Goal: Task Accomplishment & Management: Complete application form

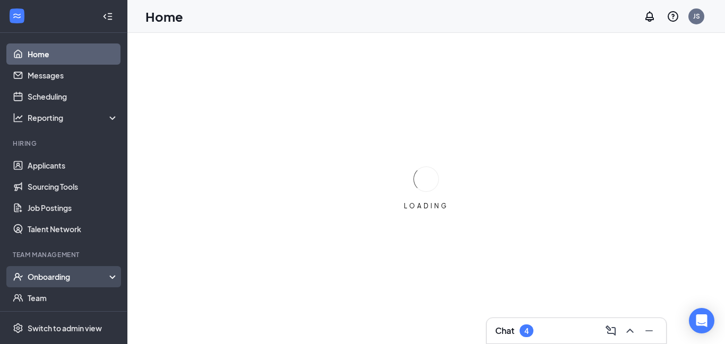
click at [49, 277] on div "Onboarding" at bounding box center [69, 277] width 82 height 11
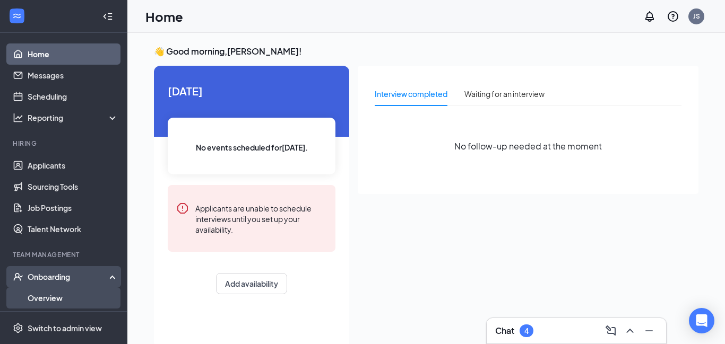
click at [49, 298] on link "Overview" at bounding box center [73, 298] width 91 height 21
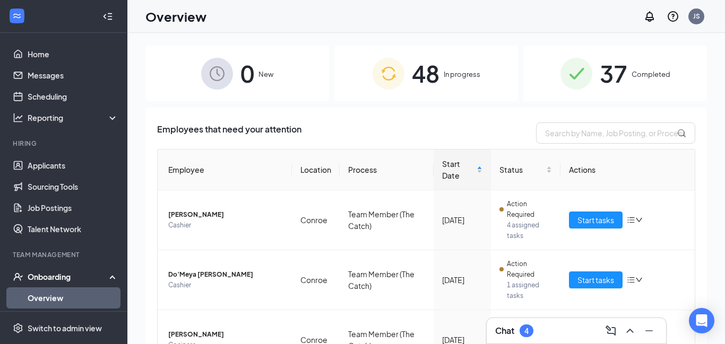
click at [654, 75] on span "Completed" at bounding box center [650, 74] width 39 height 11
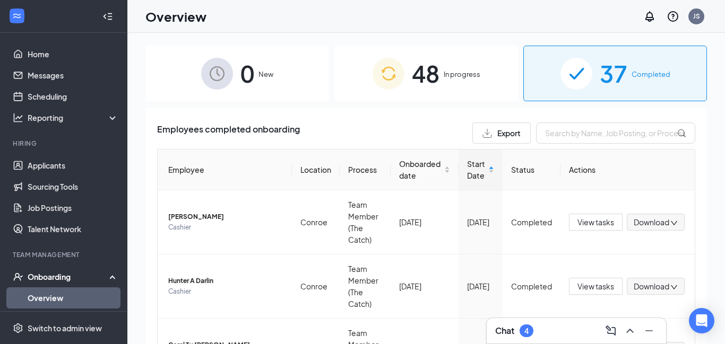
click at [462, 73] on span "In progress" at bounding box center [462, 74] width 37 height 11
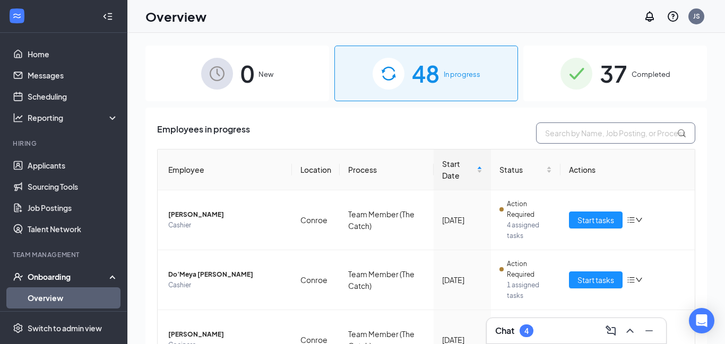
click at [569, 131] on input "text" at bounding box center [615, 133] width 159 height 21
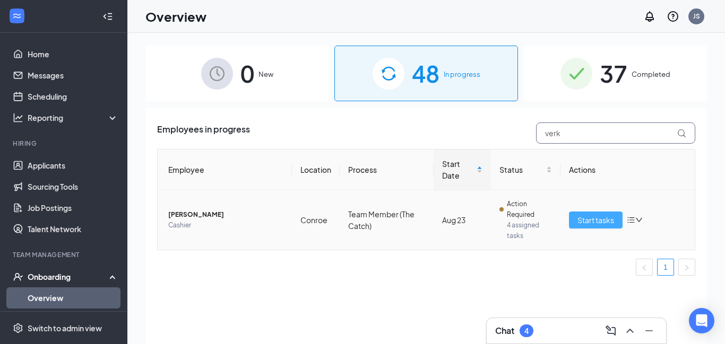
type input "verk"
click at [577, 222] on button "Start tasks" at bounding box center [596, 220] width 54 height 17
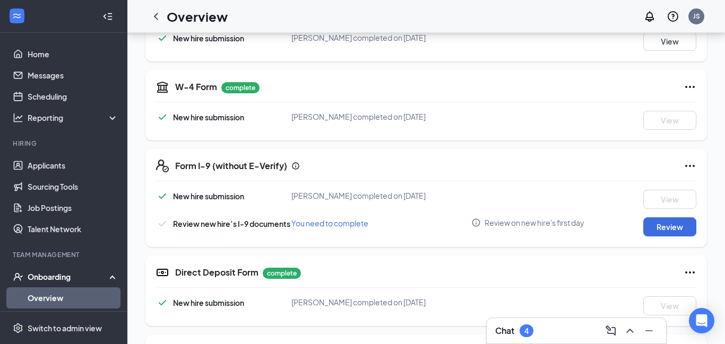
scroll to position [261, 0]
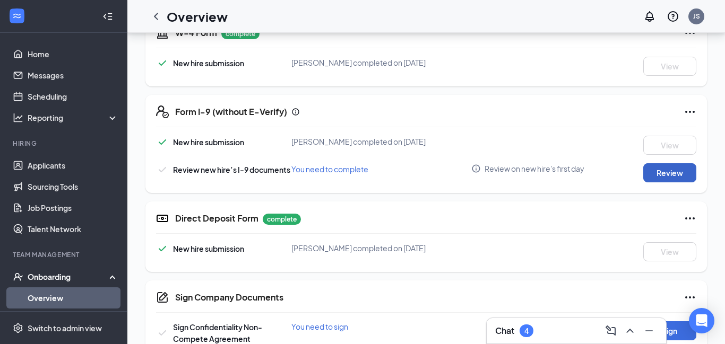
click at [652, 176] on button "Review" at bounding box center [669, 172] width 53 height 19
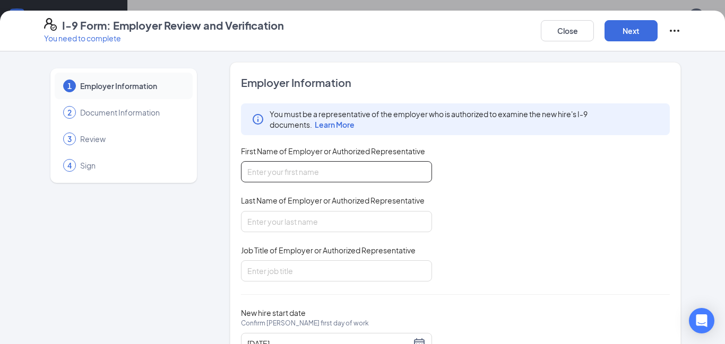
click at [289, 177] on input "First Name of Employer or Authorized Representative" at bounding box center [336, 171] width 191 height 21
type input "[PERSON_NAME]"
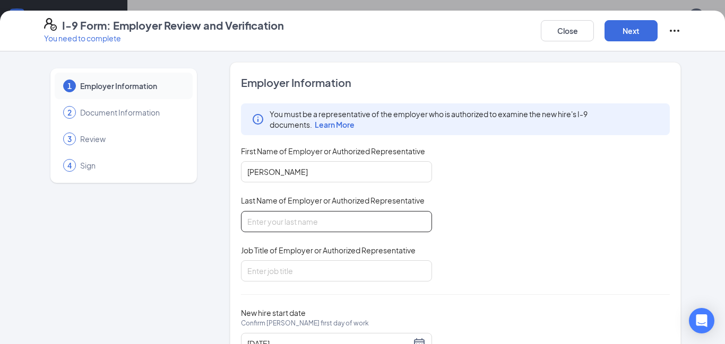
type input "[PERSON_NAME]"
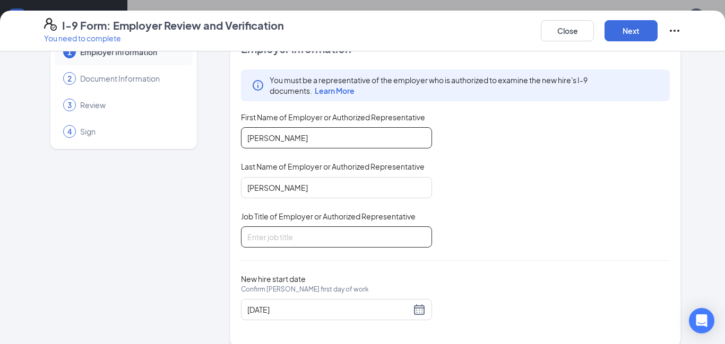
scroll to position [38, 0]
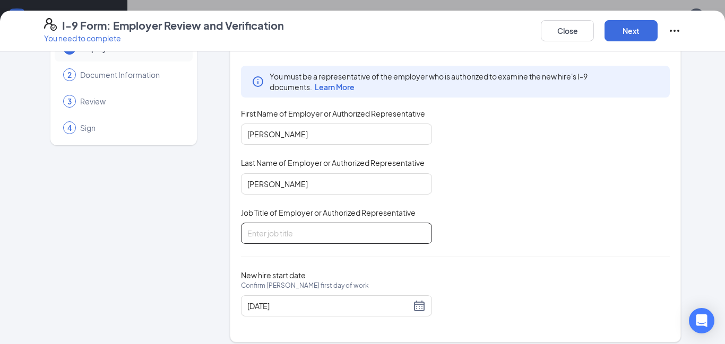
click at [327, 238] on input "Job Title of Employer or Authorized Representative" at bounding box center [336, 233] width 191 height 21
type input "General Manager"
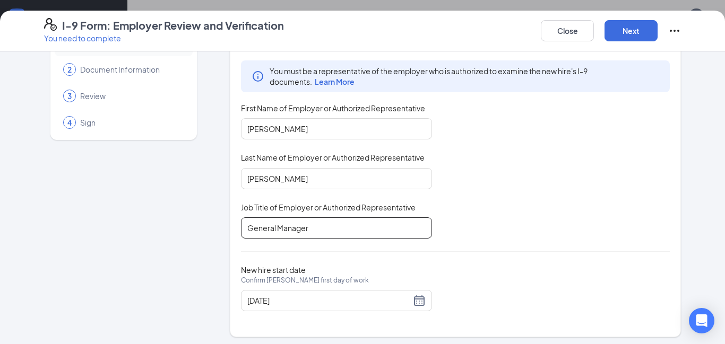
scroll to position [47, 0]
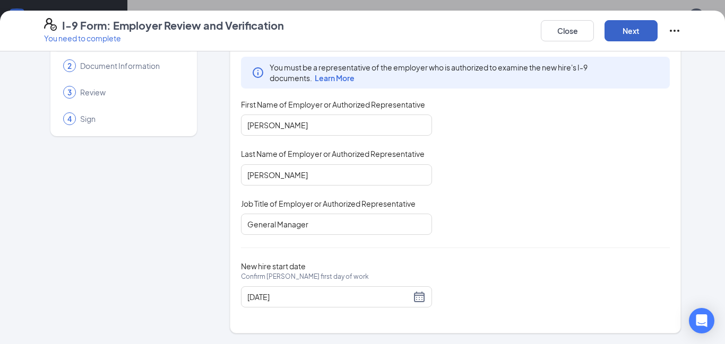
click at [633, 33] on button "Next" at bounding box center [630, 30] width 53 height 21
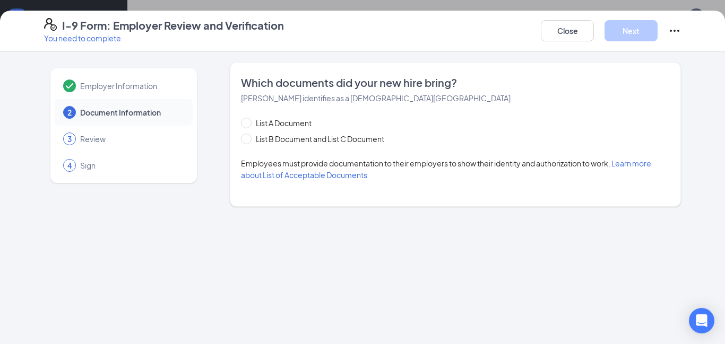
scroll to position [0, 0]
click at [253, 140] on span "List B Document and List C Document" at bounding box center [319, 139] width 137 height 12
click at [248, 140] on input "List B Document and List C Document" at bounding box center [244, 137] width 7 height 7
radio input "true"
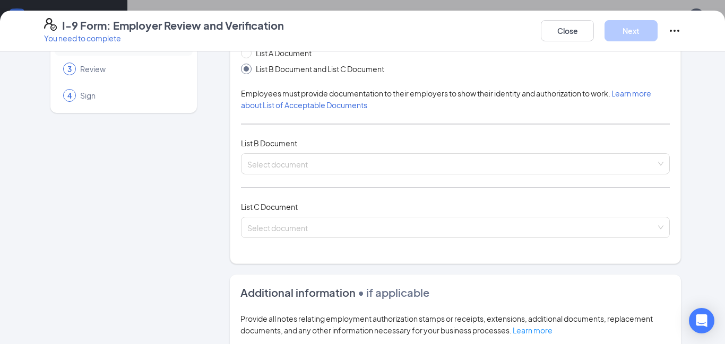
scroll to position [79, 0]
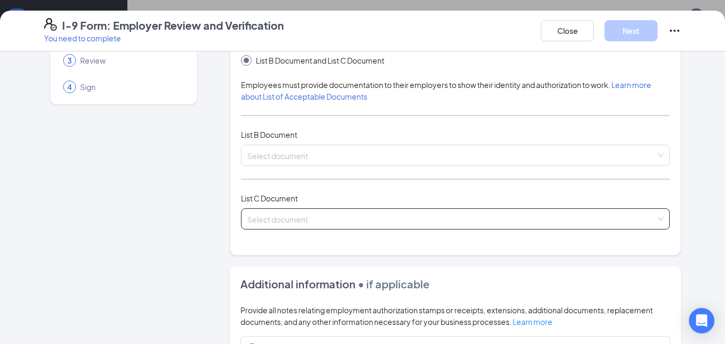
click at [257, 224] on input "search" at bounding box center [451, 217] width 409 height 16
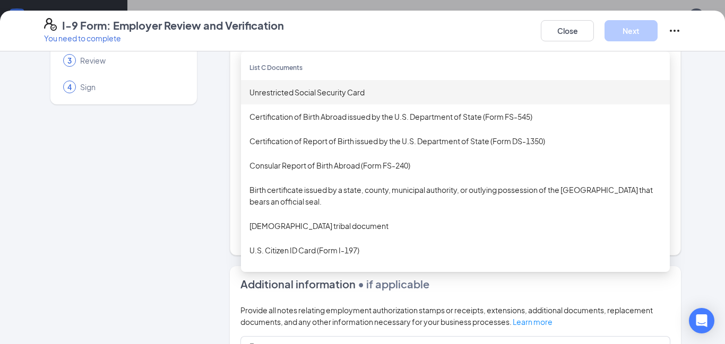
click at [325, 94] on div "Unrestricted Social Security Card" at bounding box center [455, 92] width 412 height 12
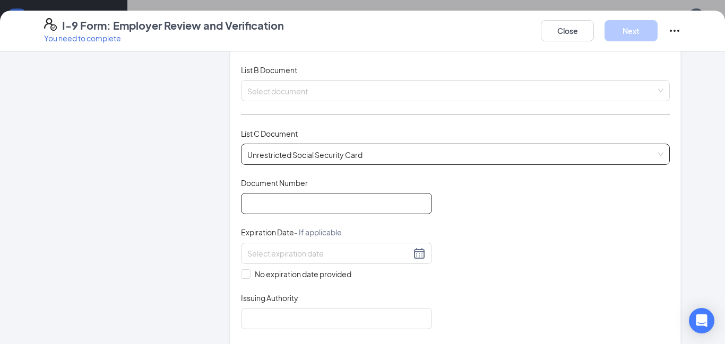
scroll to position [189, 0]
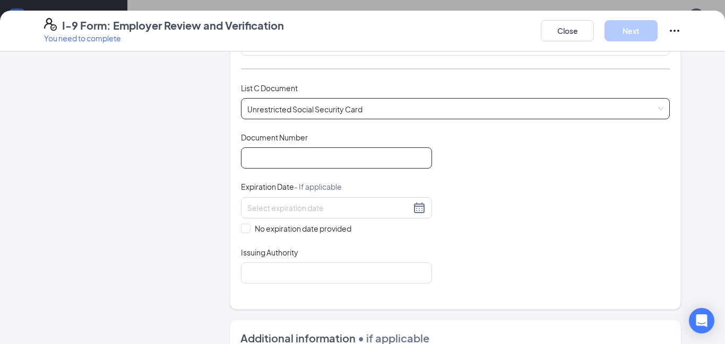
click at [284, 160] on input "Document Number" at bounding box center [336, 158] width 191 height 21
type input "414899897"
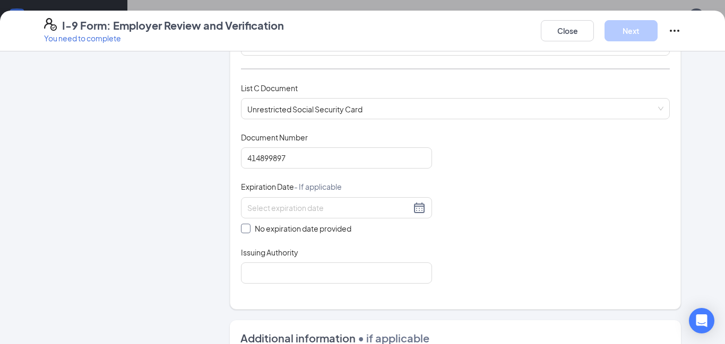
drag, startPoint x: 243, startPoint y: 230, endPoint x: 235, endPoint y: 232, distance: 8.6
click at [243, 231] on span at bounding box center [246, 229] width 10 height 10
click at [243, 231] on input "No expiration date provided" at bounding box center [244, 227] width 7 height 7
checkbox input "true"
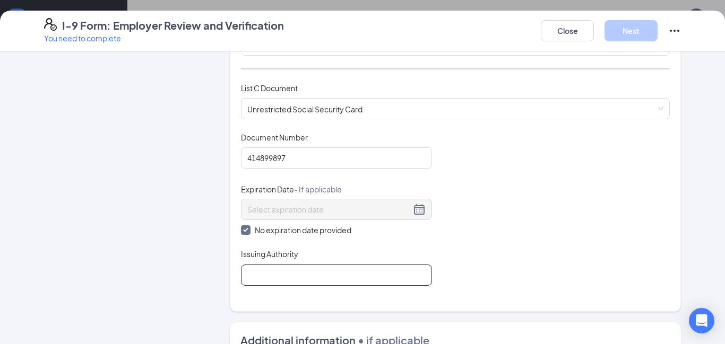
click at [272, 275] on input "Issuing Authority" at bounding box center [336, 275] width 191 height 21
type input "Social security Administration"
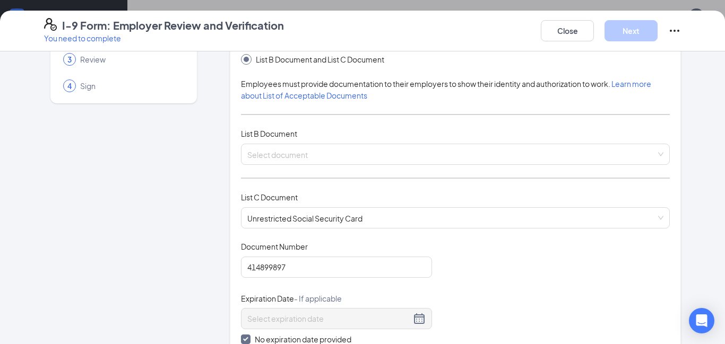
scroll to position [81, 0]
click at [276, 150] on input "search" at bounding box center [451, 151] width 409 height 16
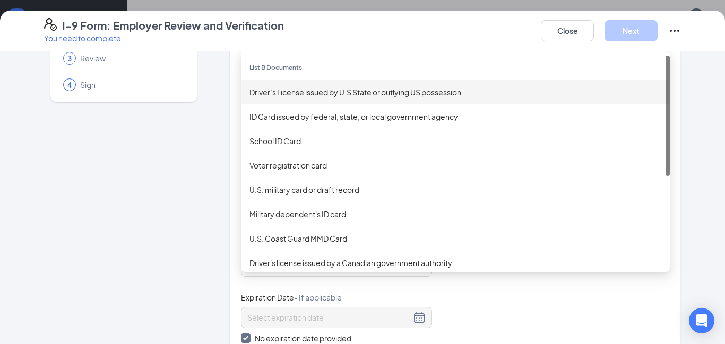
click at [302, 84] on div "Driver’s License issued by U.S State or outlying US possession" at bounding box center [455, 92] width 429 height 24
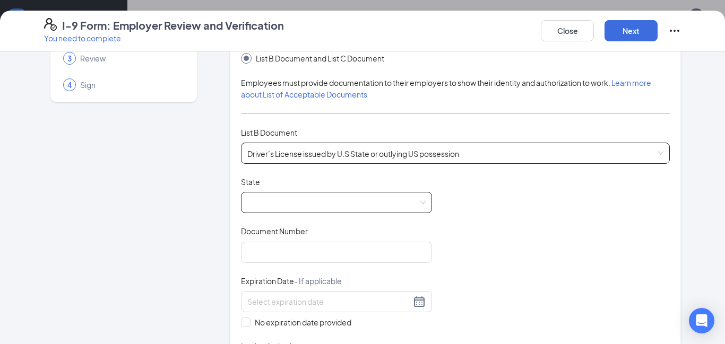
click at [281, 205] on span at bounding box center [336, 203] width 178 height 20
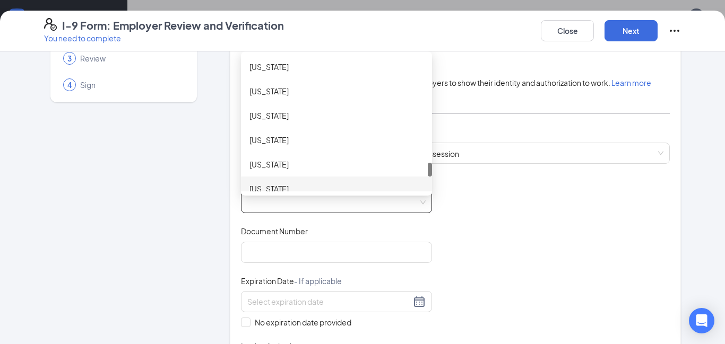
scroll to position [1045, 0]
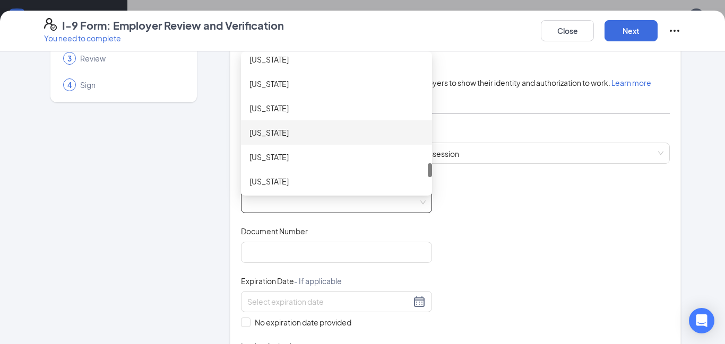
click at [276, 134] on div "[US_STATE]" at bounding box center [336, 133] width 174 height 12
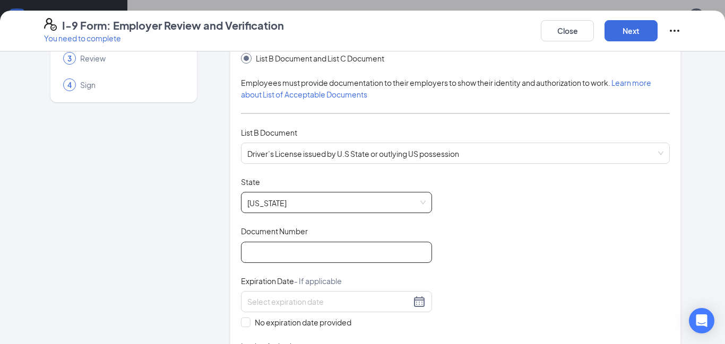
drag, startPoint x: 272, startPoint y: 254, endPoint x: 297, endPoint y: 249, distance: 25.4
click at [272, 254] on input "Document Number" at bounding box center [336, 252] width 191 height 21
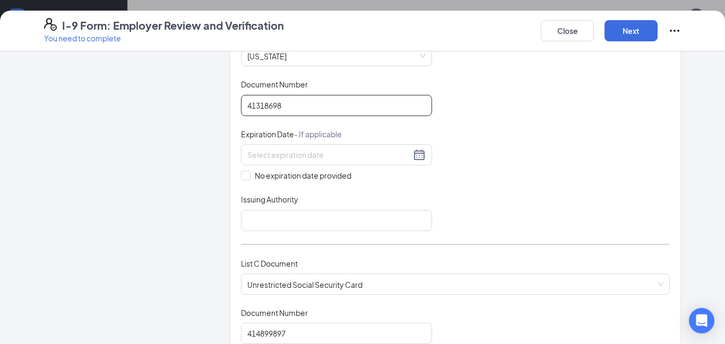
scroll to position [229, 0]
type input "41318698"
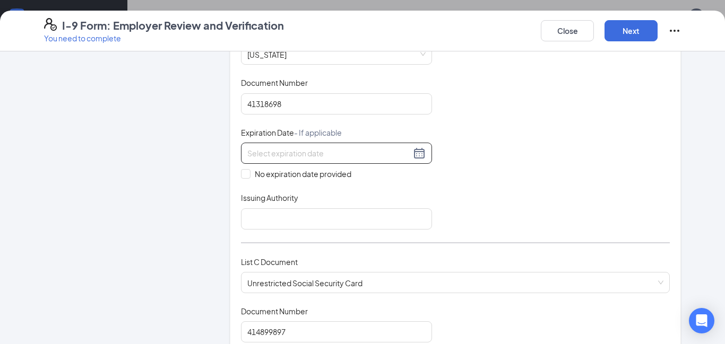
click at [421, 154] on div at bounding box center [336, 153] width 178 height 13
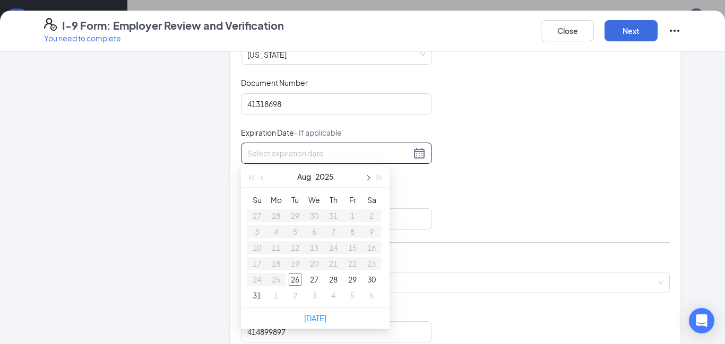
click at [368, 177] on span "button" at bounding box center [367, 178] width 5 height 5
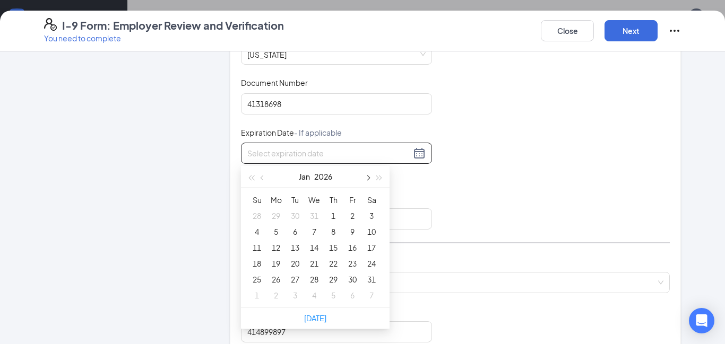
click at [368, 177] on span "button" at bounding box center [367, 178] width 5 height 5
click at [367, 177] on span "button" at bounding box center [367, 178] width 5 height 5
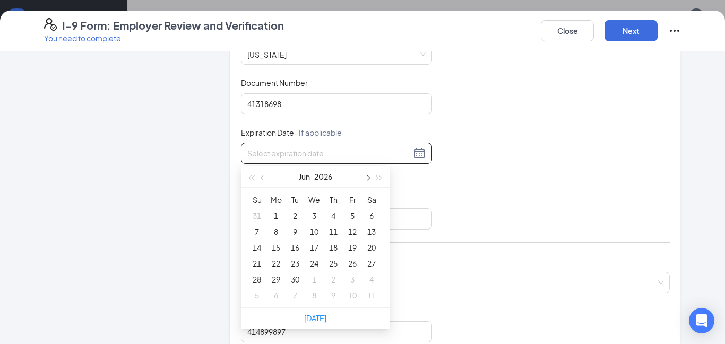
click at [367, 177] on span "button" at bounding box center [367, 178] width 5 height 5
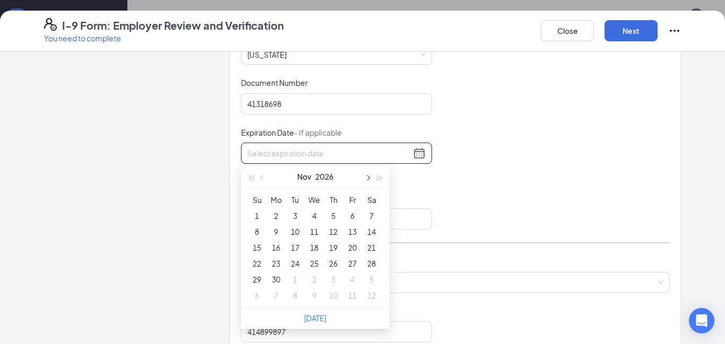
click at [367, 177] on span "button" at bounding box center [367, 178] width 5 height 5
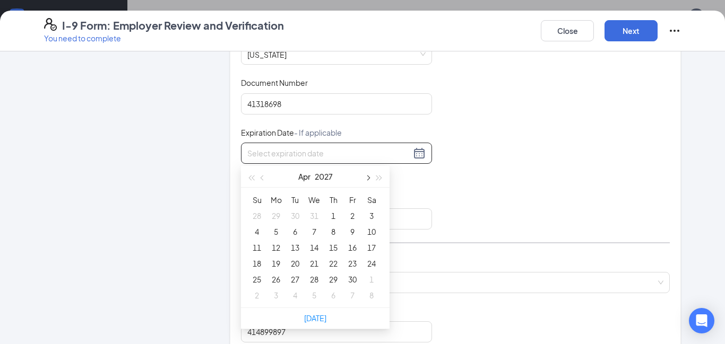
click at [367, 177] on span "button" at bounding box center [367, 178] width 5 height 5
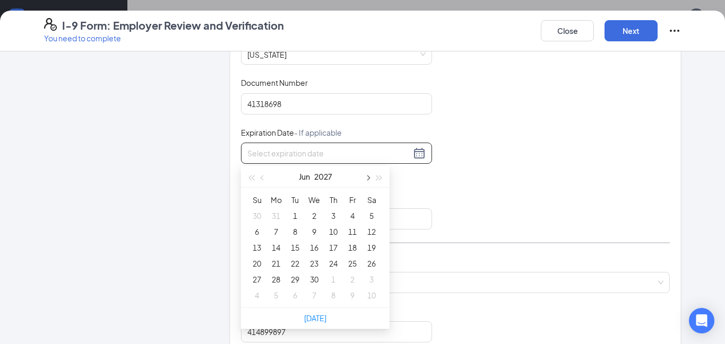
click at [367, 177] on span "button" at bounding box center [367, 178] width 5 height 5
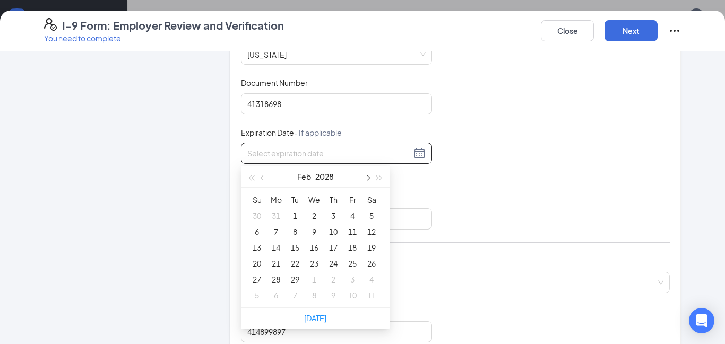
click at [367, 177] on span "button" at bounding box center [367, 178] width 5 height 5
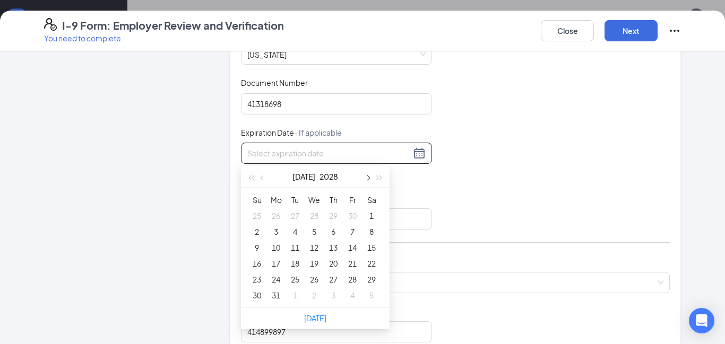
click at [367, 177] on span "button" at bounding box center [367, 178] width 5 height 5
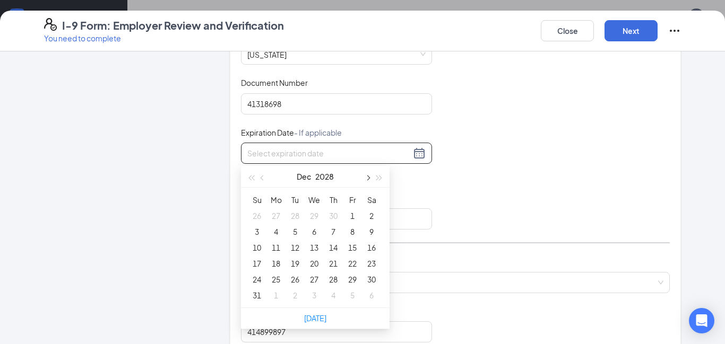
click at [367, 177] on span "button" at bounding box center [367, 178] width 5 height 5
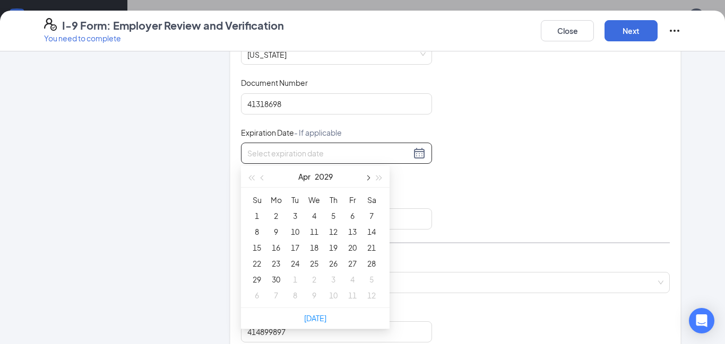
click at [367, 177] on span "button" at bounding box center [367, 178] width 5 height 5
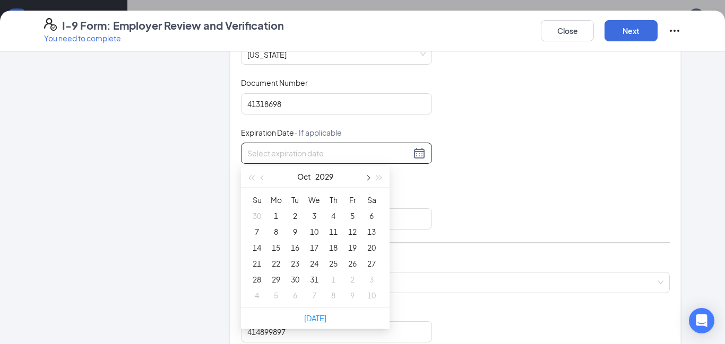
click at [367, 177] on span "button" at bounding box center [367, 178] width 5 height 5
click at [367, 178] on span "button" at bounding box center [367, 178] width 5 height 5
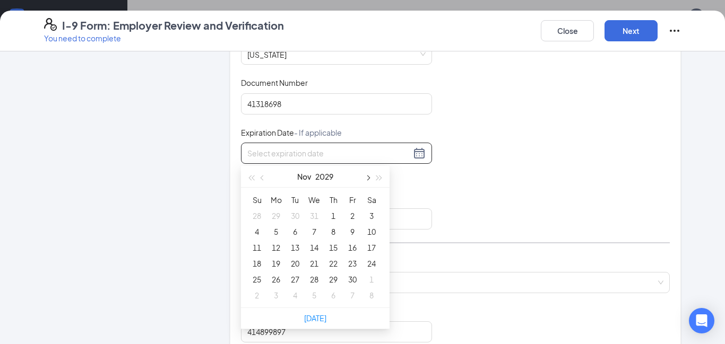
click at [367, 178] on span "button" at bounding box center [367, 178] width 5 height 5
click at [366, 178] on span "button" at bounding box center [367, 178] width 5 height 5
click at [367, 177] on span "button" at bounding box center [367, 178] width 5 height 5
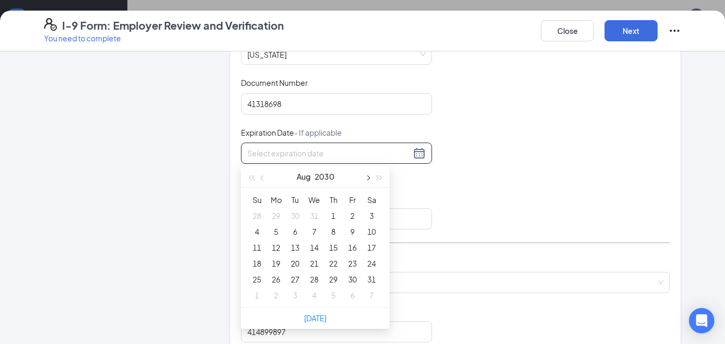
click at [367, 177] on span "button" at bounding box center [367, 178] width 5 height 5
click at [367, 176] on span "button" at bounding box center [367, 178] width 5 height 5
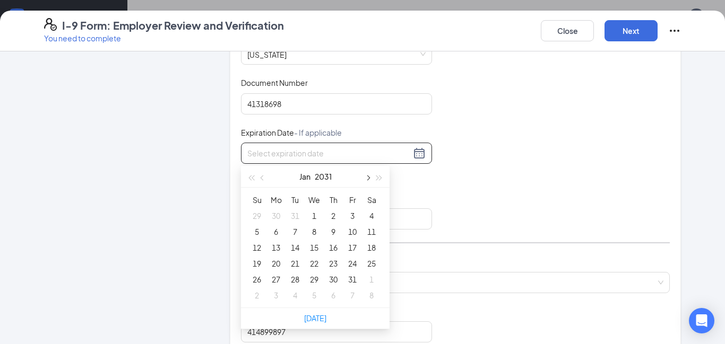
click at [367, 176] on span "button" at bounding box center [367, 178] width 5 height 5
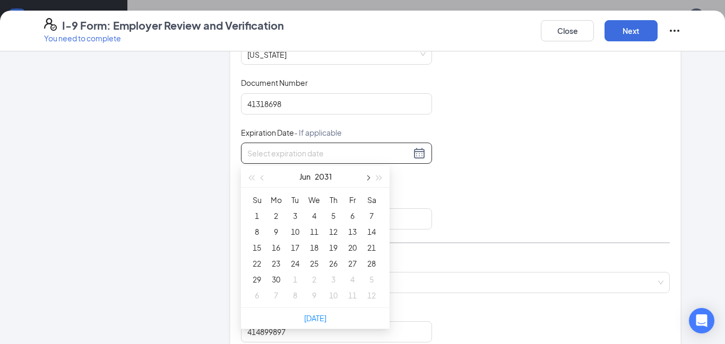
click at [367, 176] on span "button" at bounding box center [367, 178] width 5 height 5
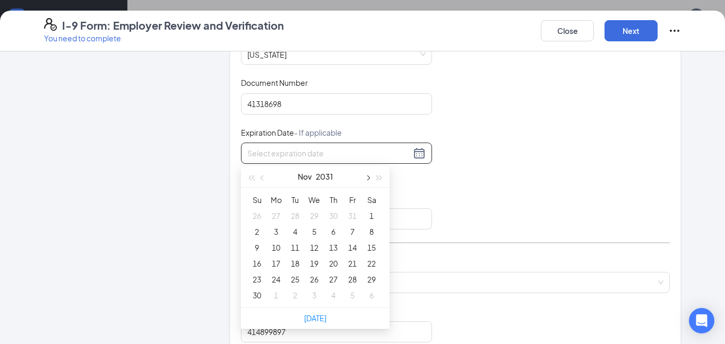
click at [367, 176] on span "button" at bounding box center [367, 178] width 5 height 5
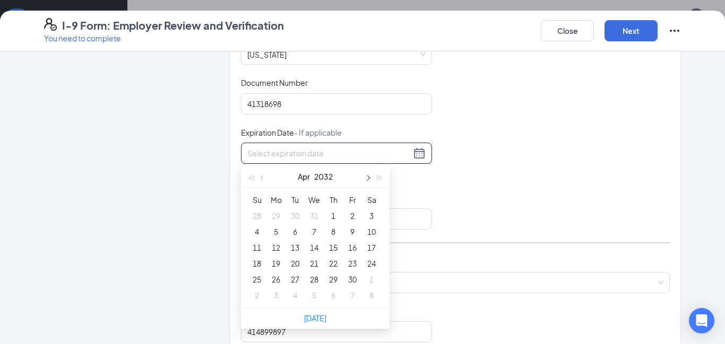
click at [367, 176] on span "button" at bounding box center [367, 178] width 5 height 5
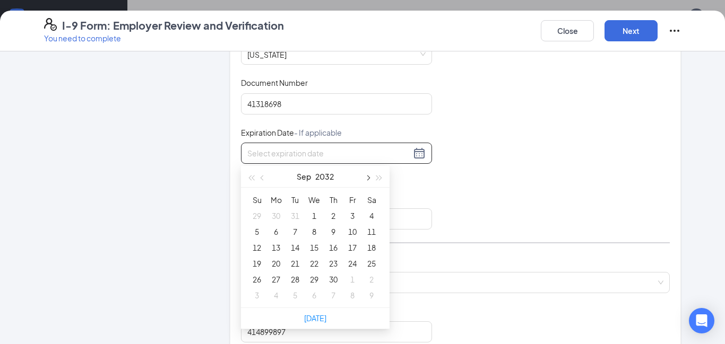
click at [367, 176] on span "button" at bounding box center [367, 178] width 5 height 5
click at [265, 178] on span "button" at bounding box center [263, 178] width 5 height 5
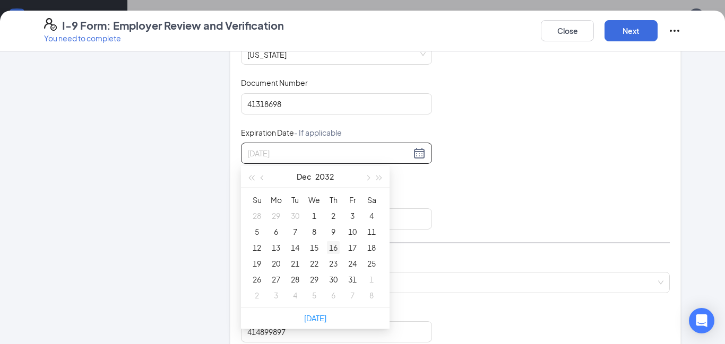
type input "[DATE]"
click at [331, 247] on div "16" at bounding box center [333, 247] width 13 height 13
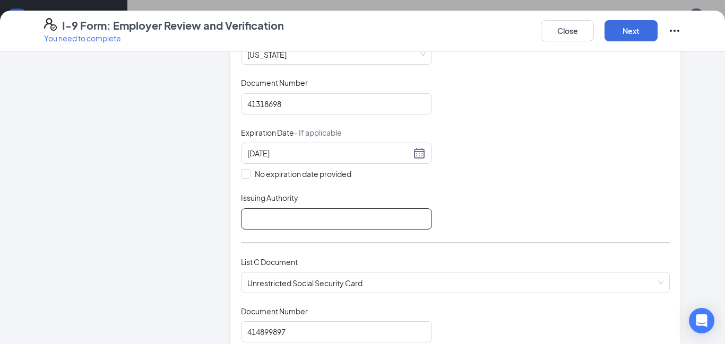
click at [294, 214] on input "Issuing Authority" at bounding box center [336, 219] width 191 height 21
type input "[US_STATE]"
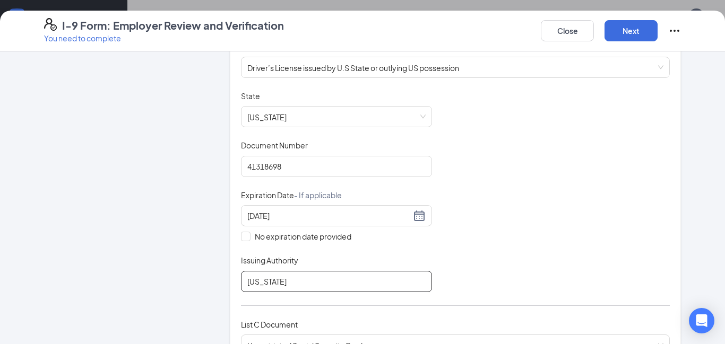
scroll to position [166, 0]
click at [619, 27] on button "Next" at bounding box center [630, 30] width 53 height 21
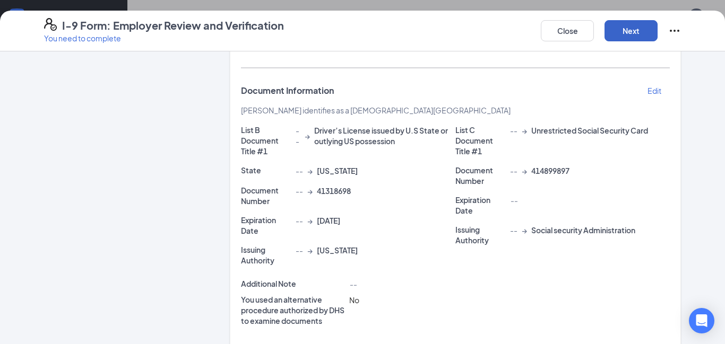
click at [626, 32] on button "Next" at bounding box center [630, 30] width 53 height 21
click at [625, 32] on button "Next" at bounding box center [630, 30] width 53 height 21
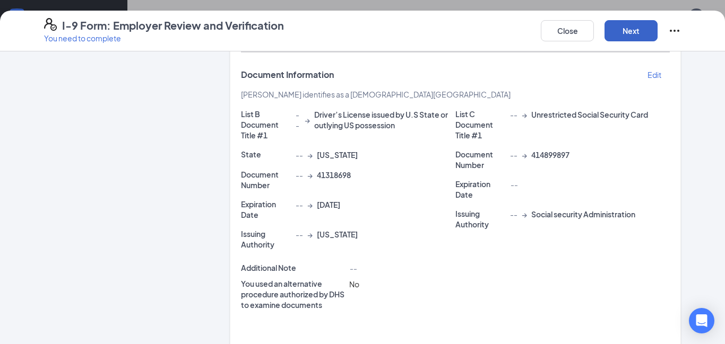
scroll to position [292, 0]
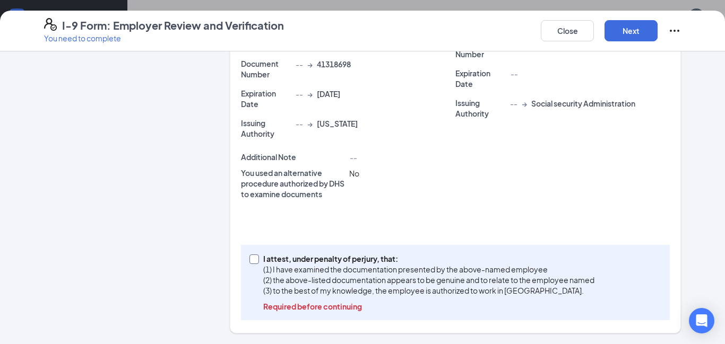
click at [255, 260] on input "I attest, under penalty of [PERSON_NAME], that: (1) I have examined the documen…" at bounding box center [252, 258] width 7 height 7
checkbox input "true"
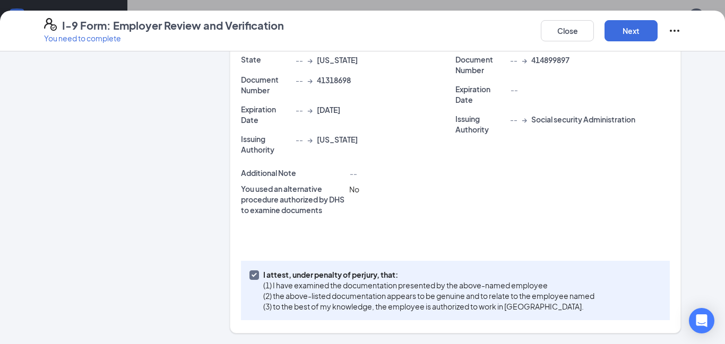
scroll to position [276, 0]
click at [631, 30] on button "Next" at bounding box center [630, 30] width 53 height 21
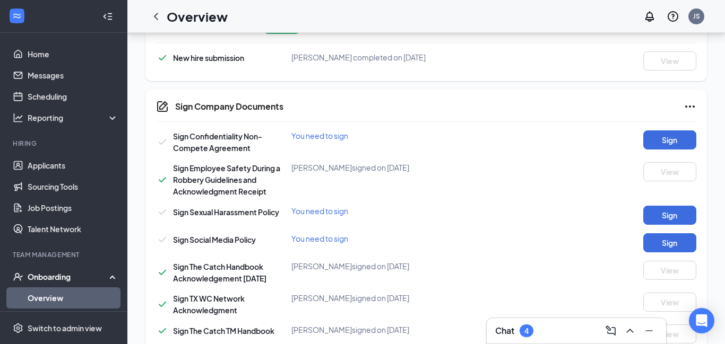
scroll to position [453, 0]
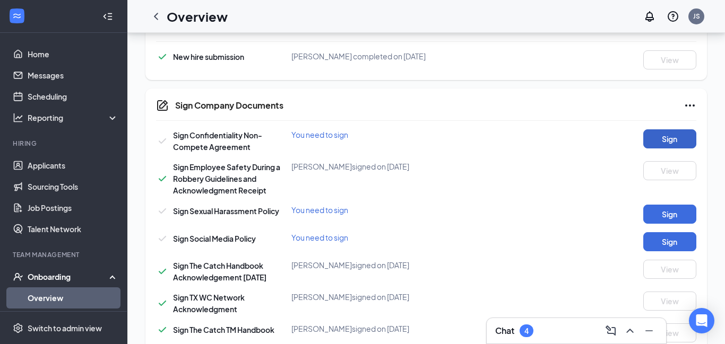
click at [674, 144] on button "Sign" at bounding box center [669, 138] width 53 height 19
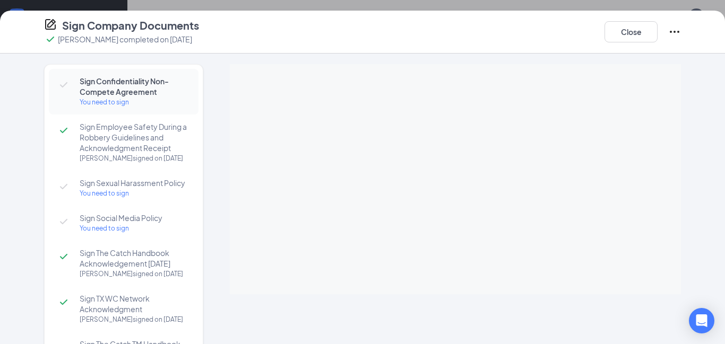
scroll to position [5, 0]
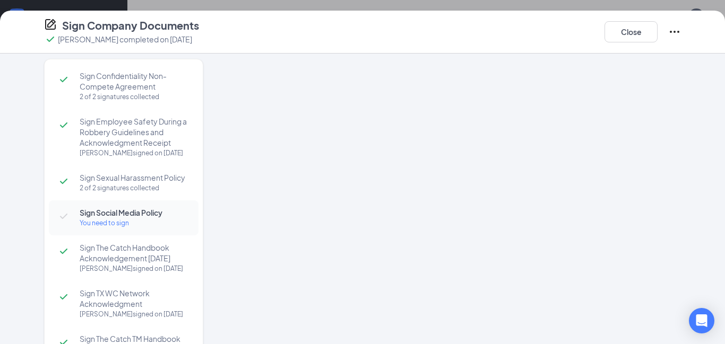
click at [456, 187] on div at bounding box center [455, 174] width 451 height 230
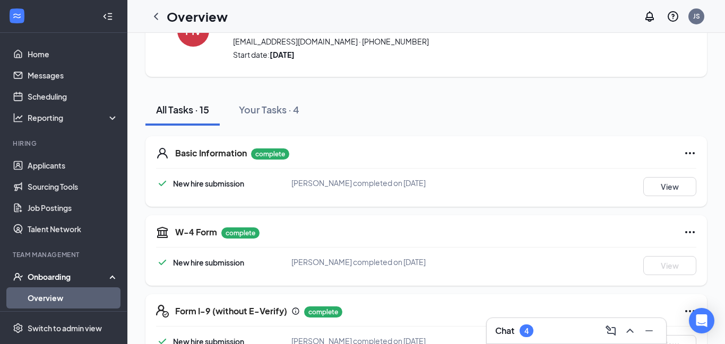
scroll to position [0, 0]
